Goal: Task Accomplishment & Management: Manage account settings

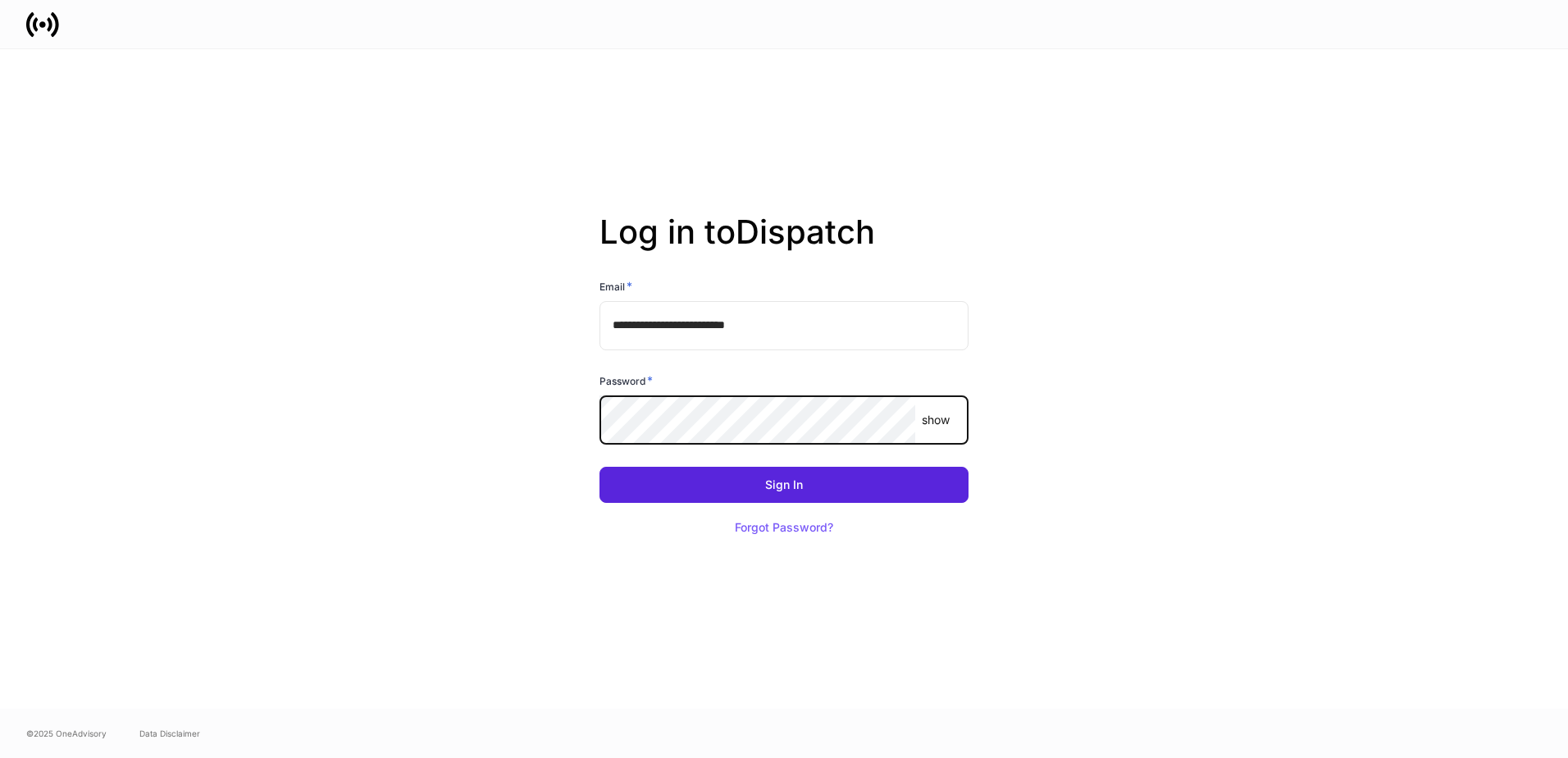
click at [926, 415] on p "show" at bounding box center [936, 419] width 28 height 16
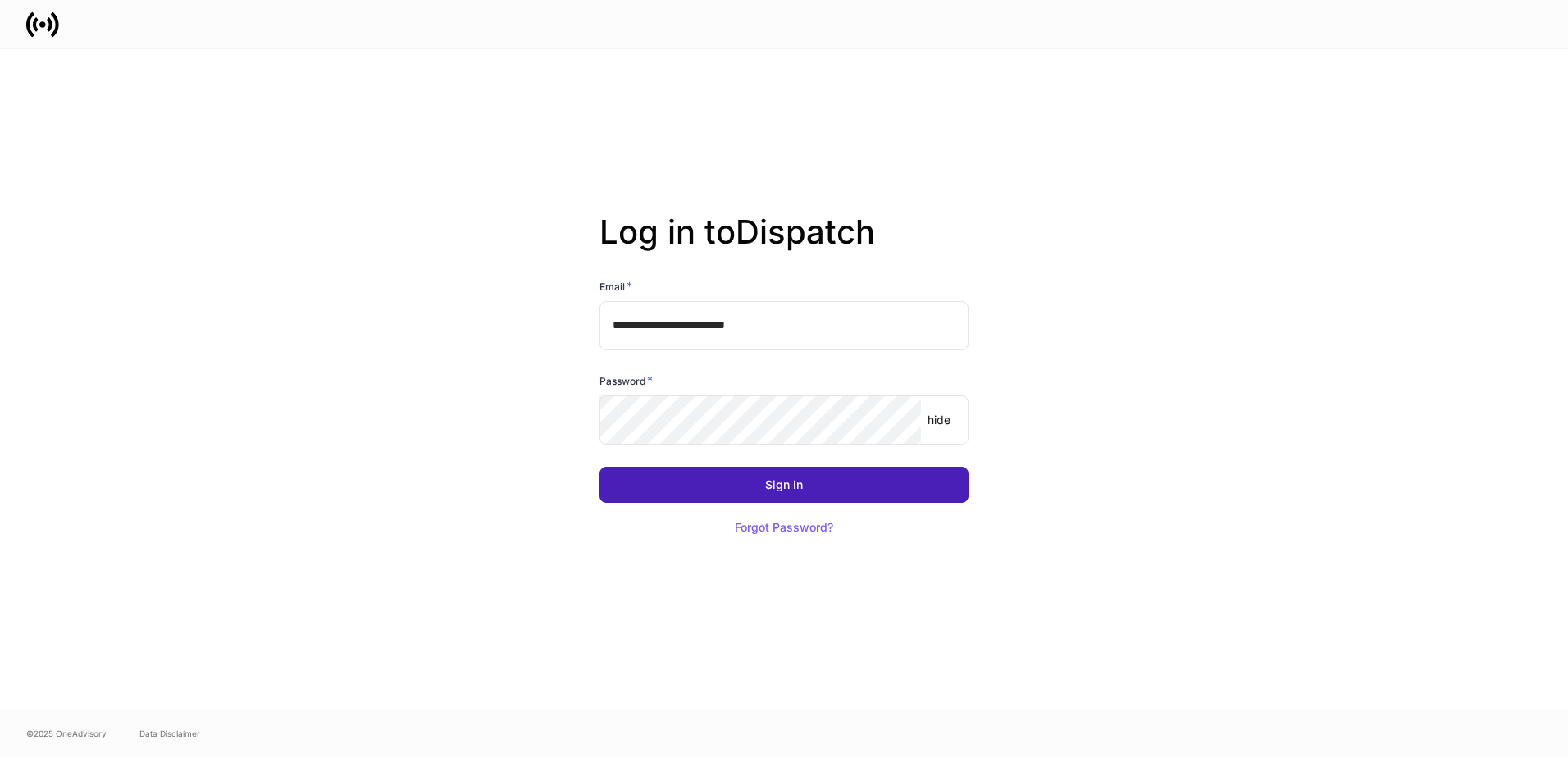
click at [873, 492] on button "Sign In" at bounding box center [784, 485] width 369 height 36
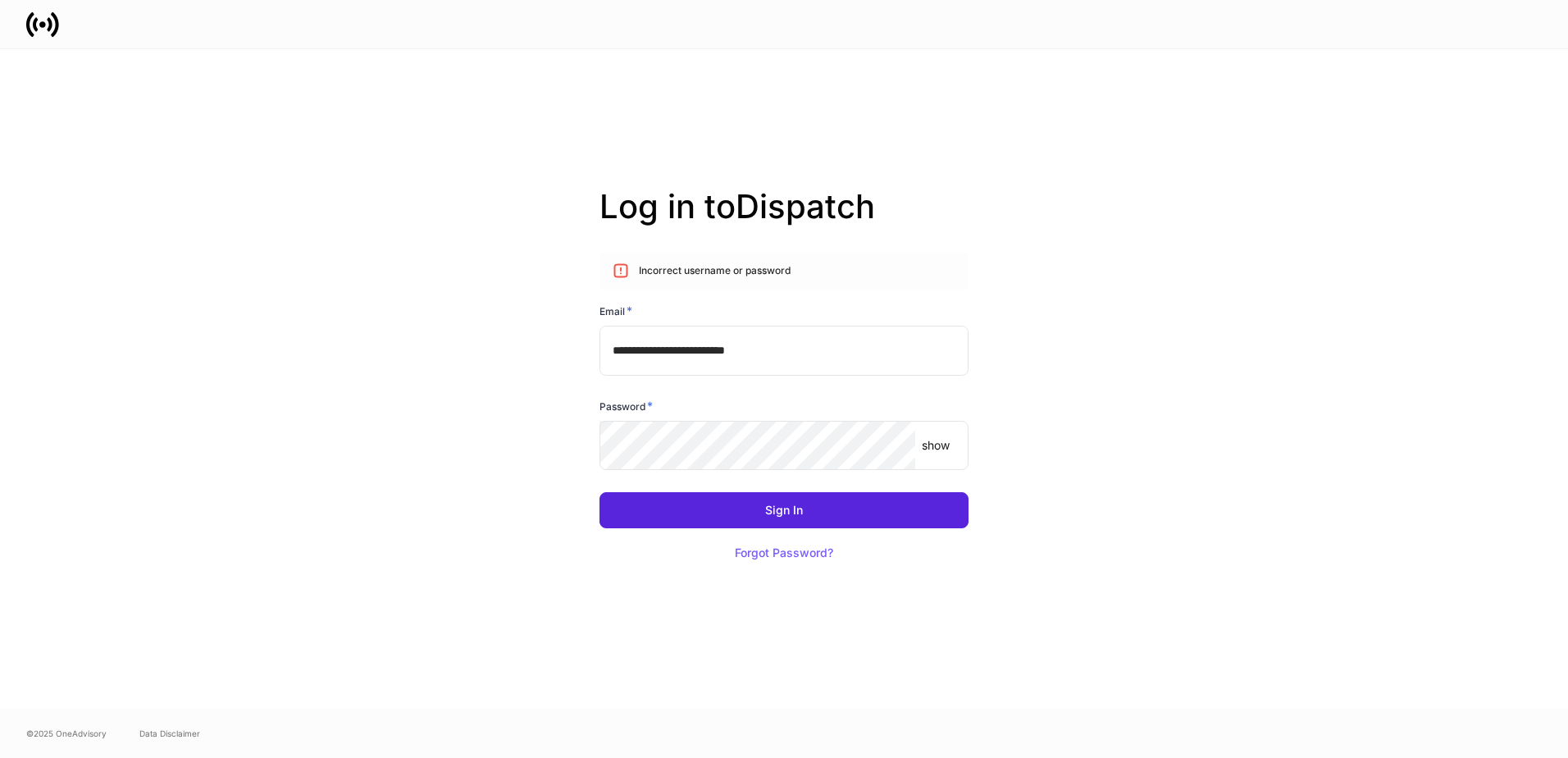
click at [1100, 570] on div "**********" at bounding box center [784, 378] width 880 height 659
click at [938, 444] on p "show" at bounding box center [936, 445] width 28 height 16
click at [932, 506] on button "Sign In" at bounding box center [784, 510] width 369 height 36
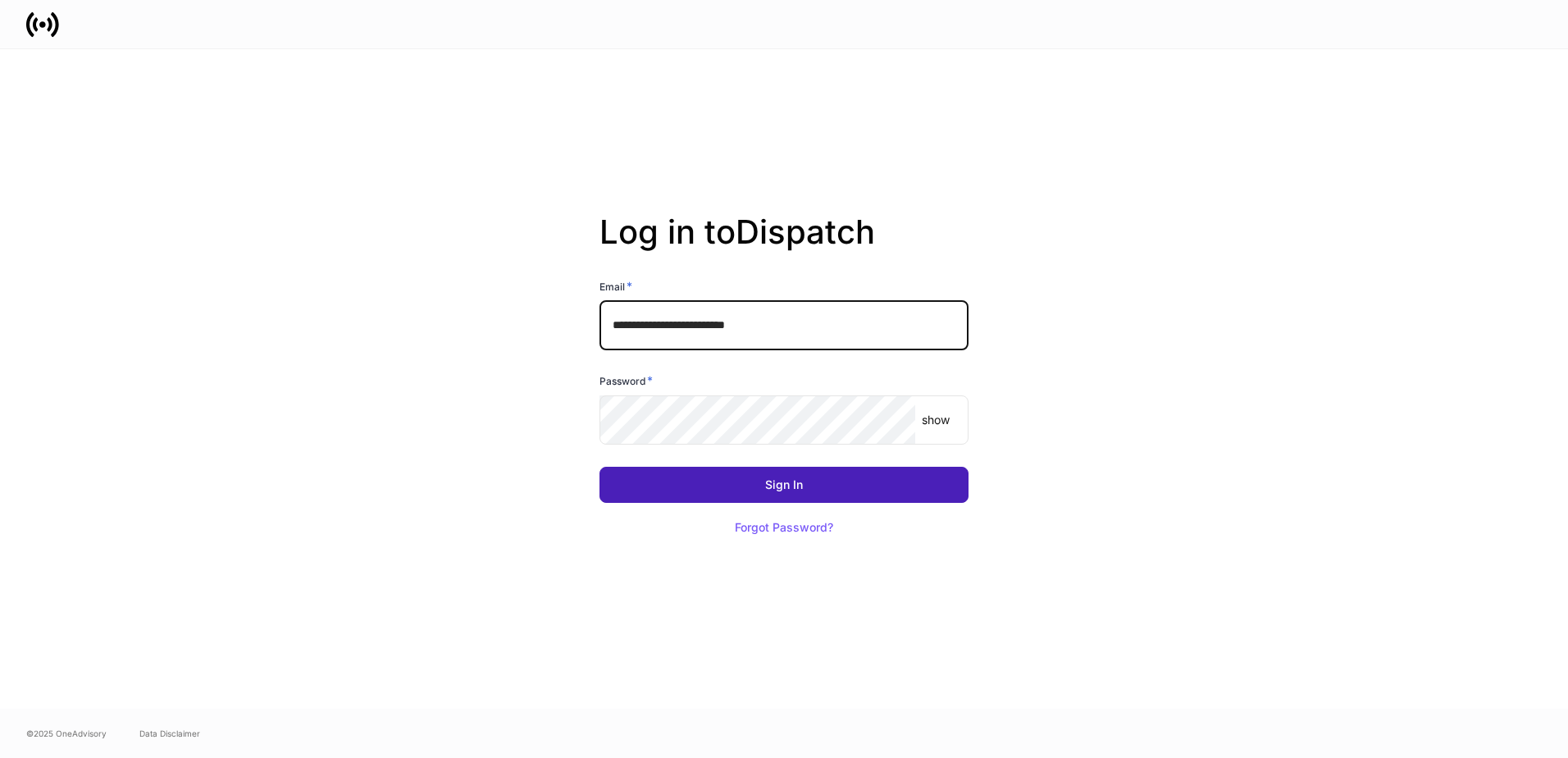
click at [905, 479] on button "Sign In" at bounding box center [784, 485] width 369 height 36
